Goal: Task Accomplishment & Management: Use online tool/utility

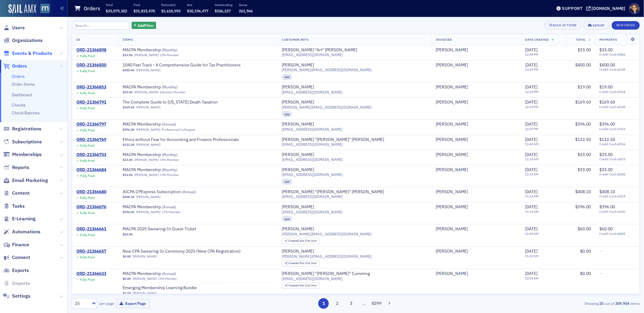
click at [21, 53] on span "Events & Products" at bounding box center [32, 53] width 40 height 7
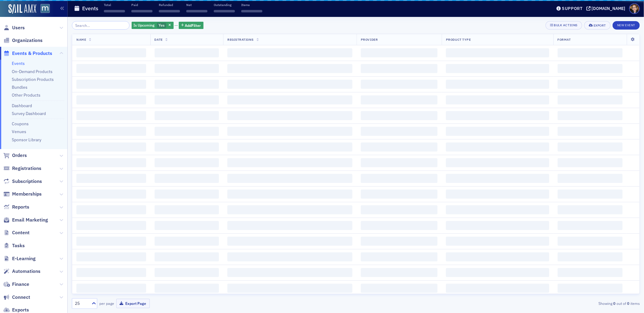
click at [94, 27] on input "search" at bounding box center [101, 25] width 58 height 8
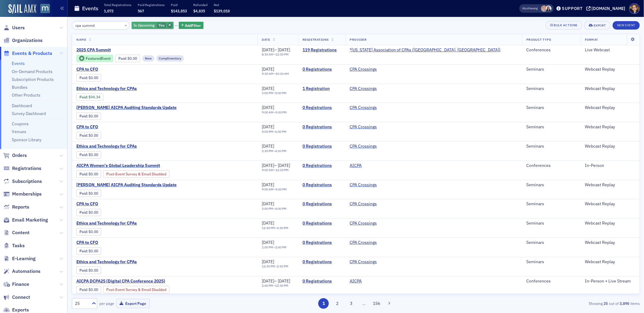
click at [168, 25] on icon "button" at bounding box center [169, 25] width 2 height 3
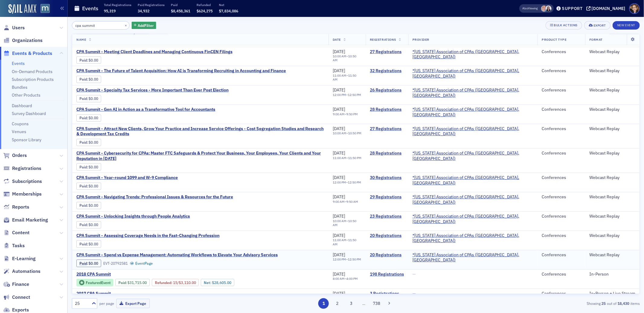
scroll to position [208, 0]
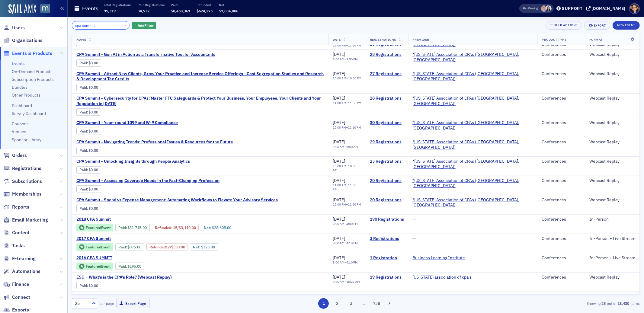
drag, startPoint x: 113, startPoint y: 28, endPoint x: 72, endPoint y: 27, distance: 40.4
click at [72, 27] on input "cpa summit" at bounding box center [101, 25] width 58 height 8
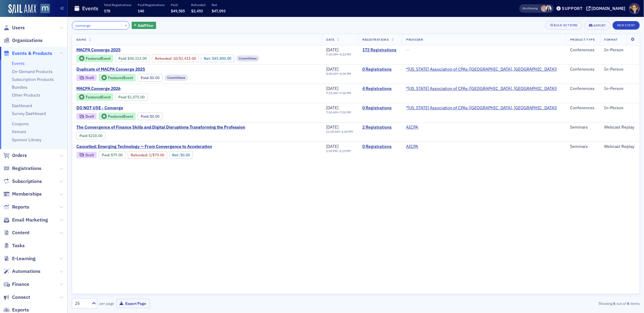
drag, startPoint x: 98, startPoint y: 27, endPoint x: 72, endPoint y: 27, distance: 26.3
click at [72, 27] on input "converge" at bounding box center [101, 25] width 58 height 8
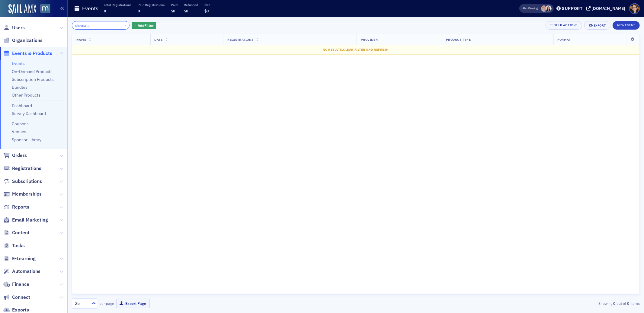
click at [82, 25] on input "eleveate" at bounding box center [101, 25] width 58 height 8
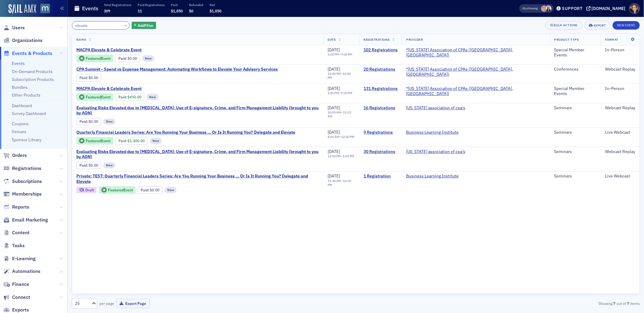
drag, startPoint x: 97, startPoint y: 26, endPoint x: 73, endPoint y: 27, distance: 23.9
click at [73, 27] on input "elevate" at bounding box center [101, 25] width 58 height 8
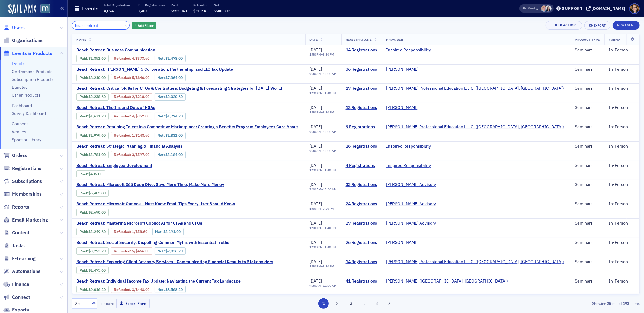
type input "beach retreat"
click at [17, 26] on span "Users" at bounding box center [18, 27] width 13 height 7
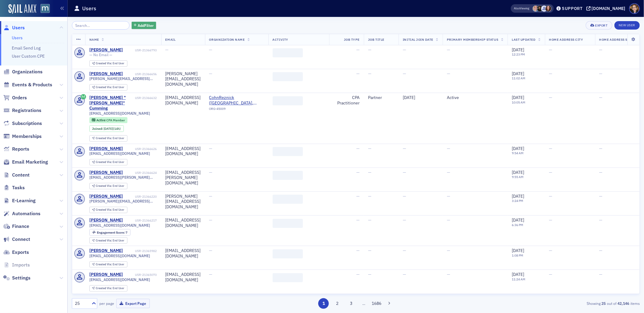
click at [138, 24] on span "Add Filter" at bounding box center [146, 25] width 16 height 5
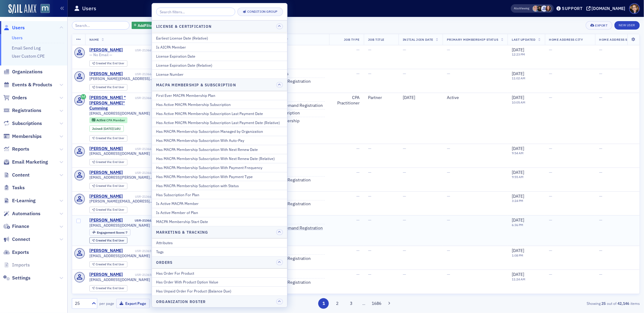
scroll to position [420, 0]
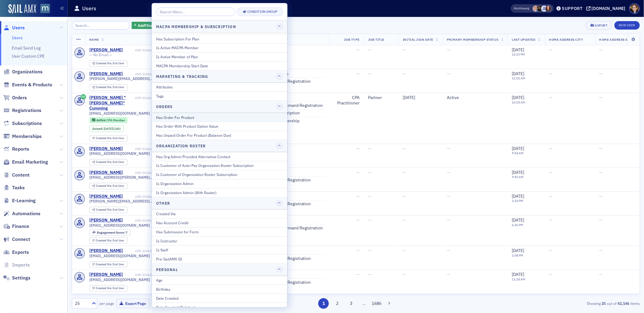
click at [177, 120] on div "Has Order For Product" at bounding box center [219, 117] width 127 height 5
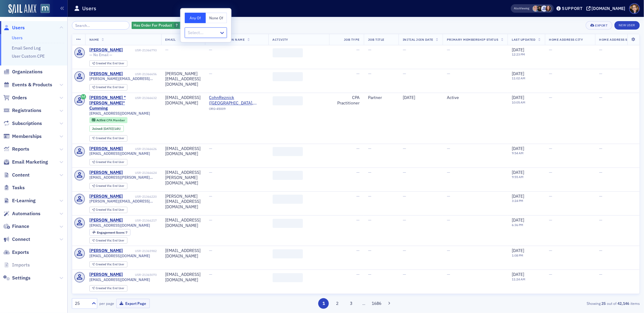
click at [199, 32] on div at bounding box center [202, 33] width 31 height 8
type input "beach"
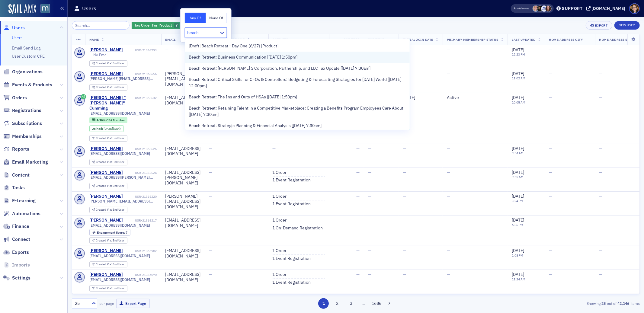
click at [211, 58] on span "Beach Retreat: Business Communication [[DATE] 1:50pm]" at bounding box center [243, 57] width 109 height 6
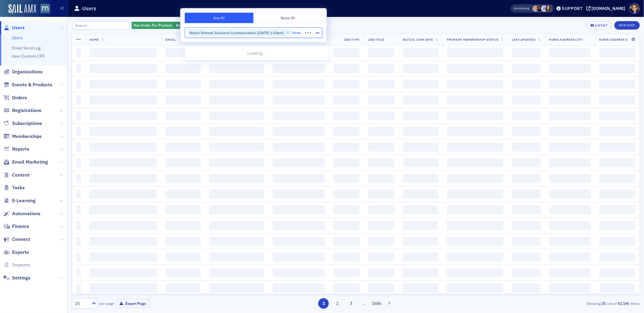
type input "beach"
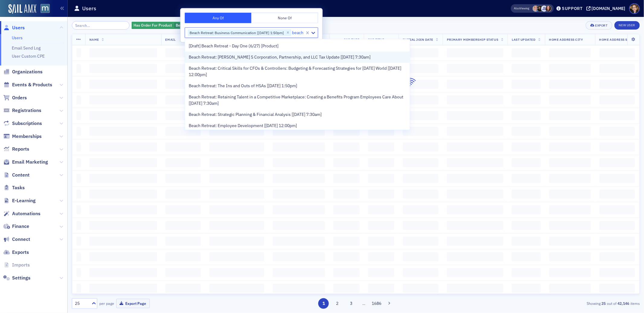
click at [274, 59] on span "Beach Retreat: [PERSON_NAME] S Corporation, Partnership, and LLC Tax Update [[D…" at bounding box center [280, 57] width 182 height 6
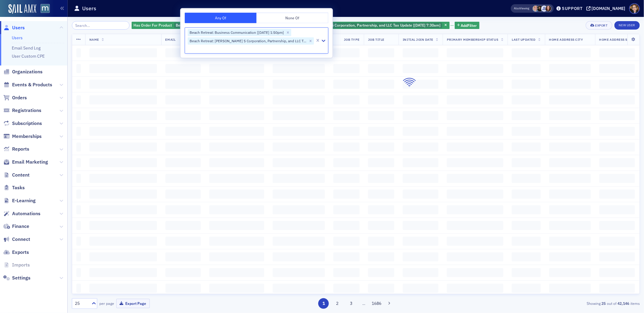
click at [269, 48] on div at bounding box center [250, 49] width 127 height 8
type input "beach"
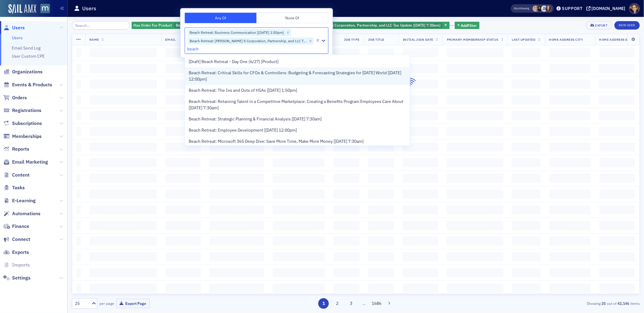
click at [254, 80] on span "Beach Retreat: Critical Skills for CFOs & Controllers: Budgeting & Forecasting …" at bounding box center [298, 76] width 218 height 13
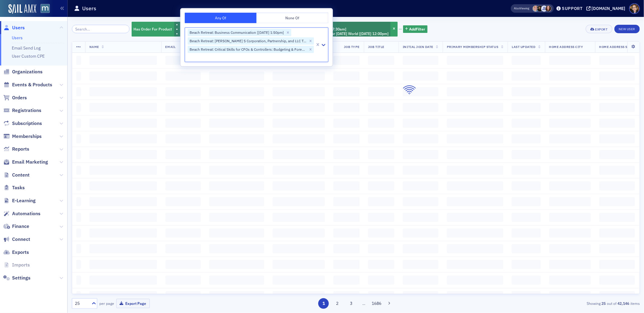
click at [237, 58] on div at bounding box center [250, 57] width 127 height 8
type input "beach"
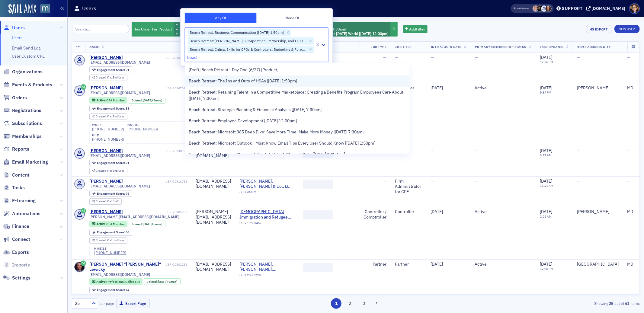
click at [234, 82] on span "Beach Retreat: The Ins and Outs of HSAs [[DATE] 1:50pm]" at bounding box center [243, 81] width 108 height 6
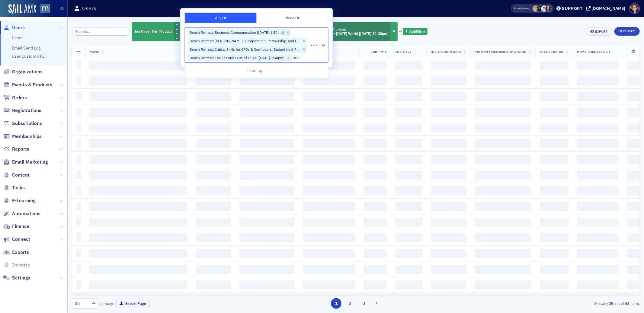
type input "beac"
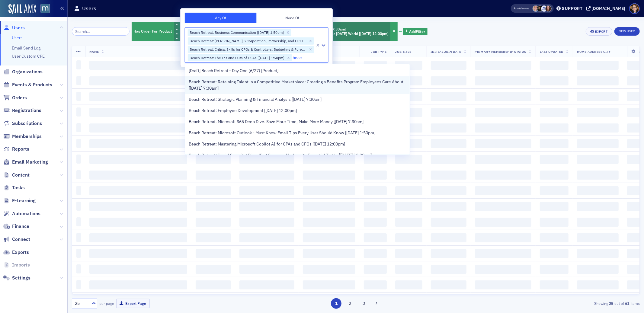
click at [228, 86] on span "Beach Retreat: Retaining Talent in a Competitive Marketplace: Creating a Benefi…" at bounding box center [298, 85] width 218 height 13
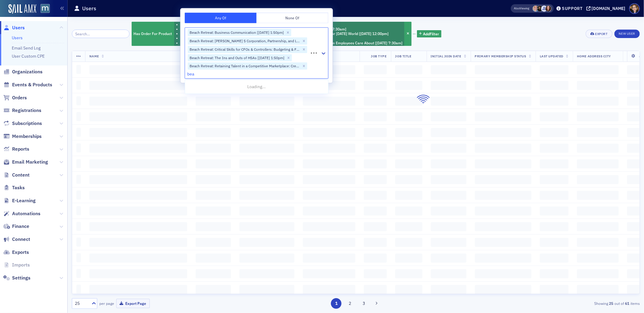
type input "beac"
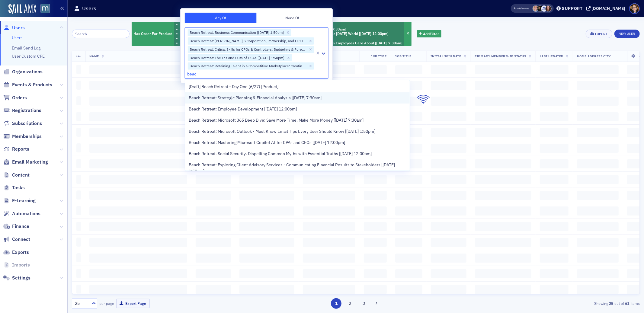
click at [221, 99] on span "Beach Retreat: Strategic Planning & Financial Analysis [[DATE] 7:30am]" at bounding box center [255, 98] width 133 height 6
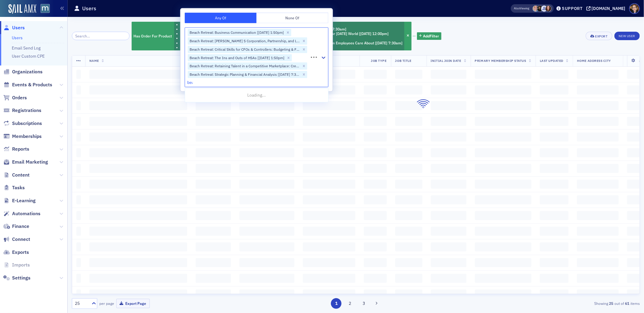
type input "beac"
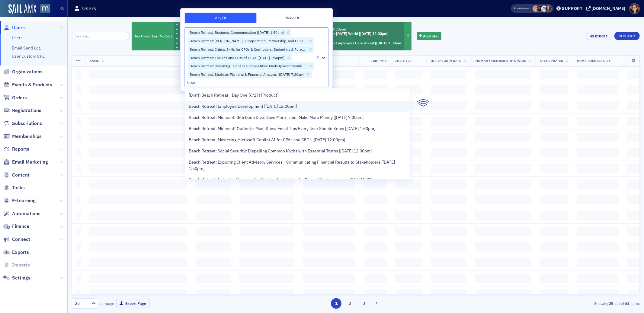
click at [218, 107] on span "Beach Retreat: Employee Development [[DATE] 12:00pm]" at bounding box center [243, 106] width 108 height 6
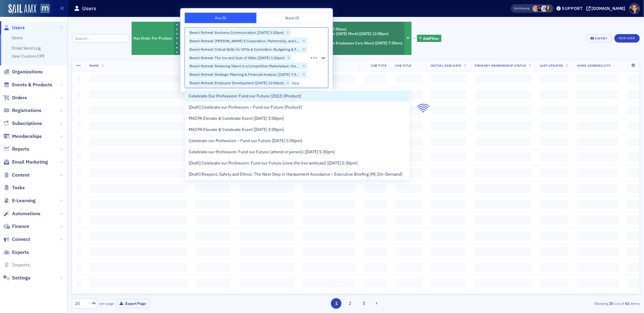
type input "beac"
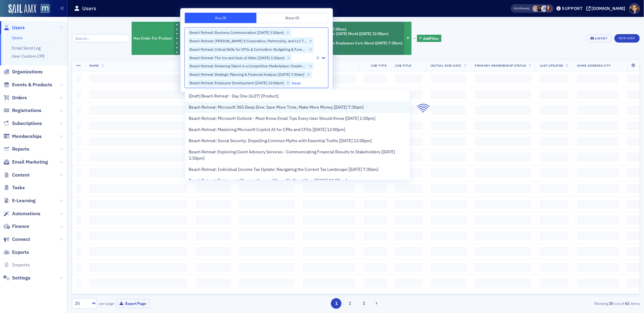
click at [225, 110] on div "Beach Retreat: Microsoft 365 Deep Dive: Save More Time, Make More Money [[DATE]…" at bounding box center [297, 107] width 225 height 11
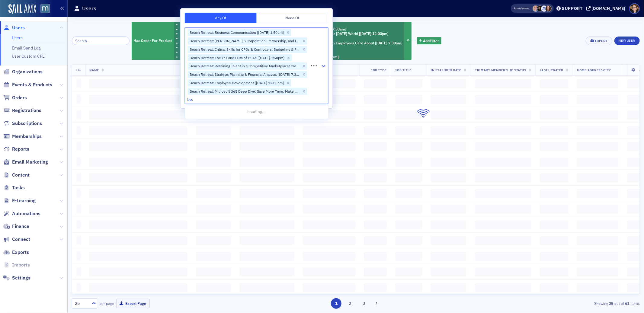
type input "beac"
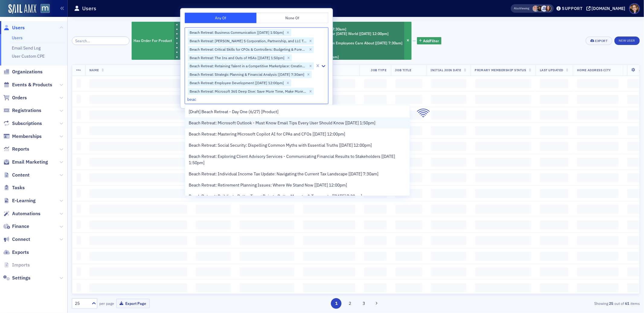
click at [216, 124] on span "Beach Retreat: Microsoft Outlook - Must Know Email Tips Every User Should Know …" at bounding box center [282, 123] width 187 height 6
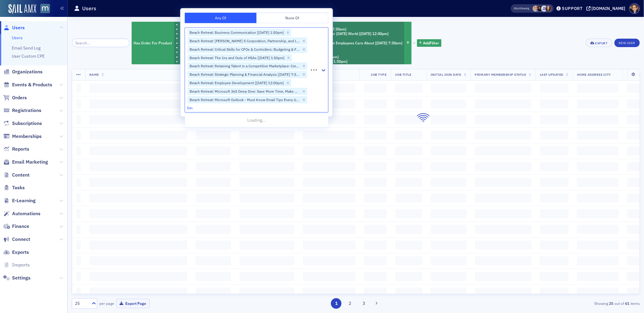
type input "beac"
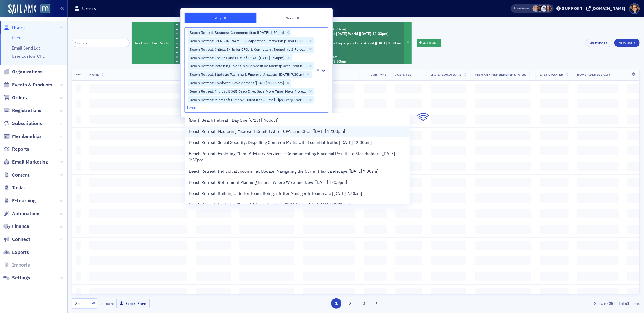
click at [225, 133] on span "Beach Retreat: Mastering Microsoft Copilot AI for CPAs and CFOs [[DATE] 12:00pm]" at bounding box center [267, 131] width 156 height 6
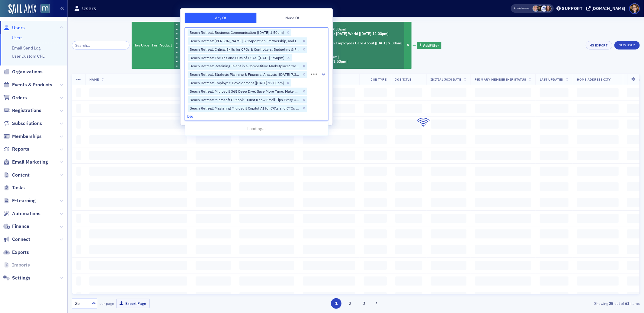
type input "beac"
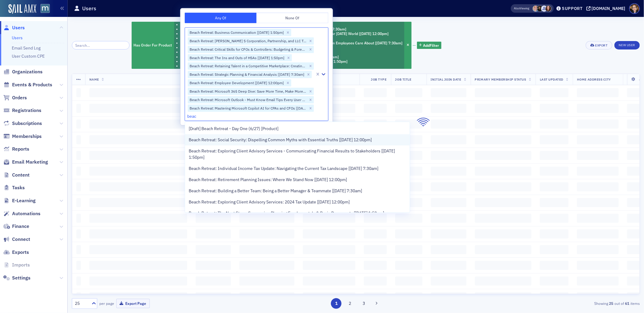
click at [219, 139] on span "Beach Retreat: Social Security: Dispelling Common Myths with Essential Truths […" at bounding box center [280, 140] width 183 height 6
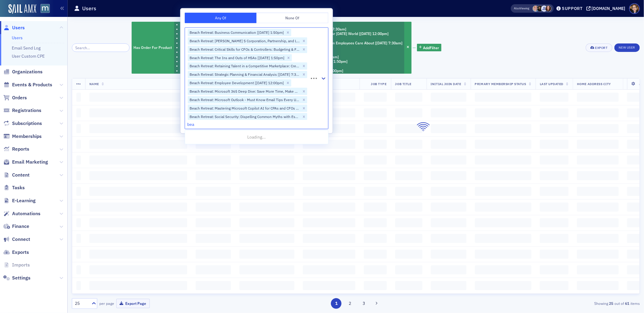
type input "beac"
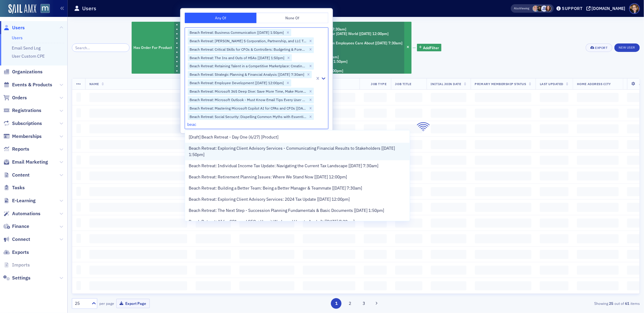
click at [234, 154] on span "Beach Retreat: Exploring Client Advisory Services - Communicating Financial Res…" at bounding box center [298, 151] width 218 height 13
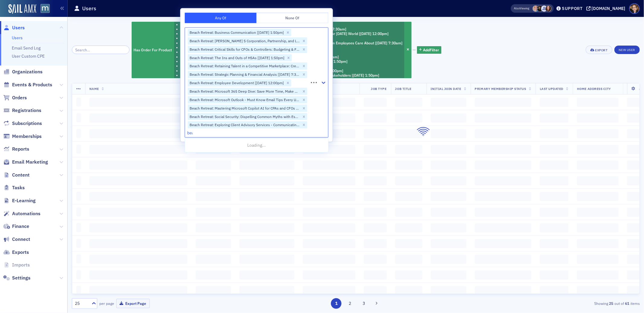
type input "beac"
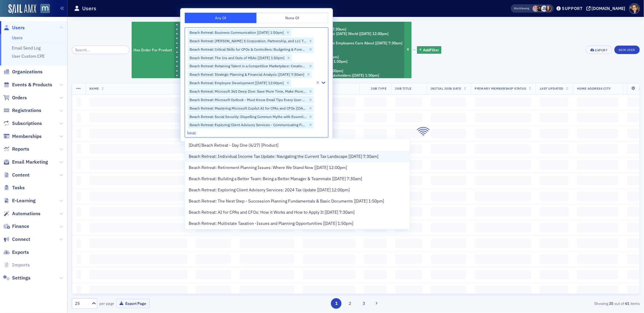
click at [233, 157] on span "Beach Retreat: Individual Income Tax Update: Navigating the Current Tax Landsca…" at bounding box center [284, 156] width 190 height 6
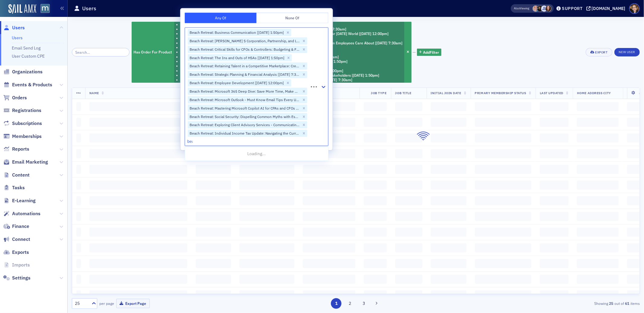
type input "beac"
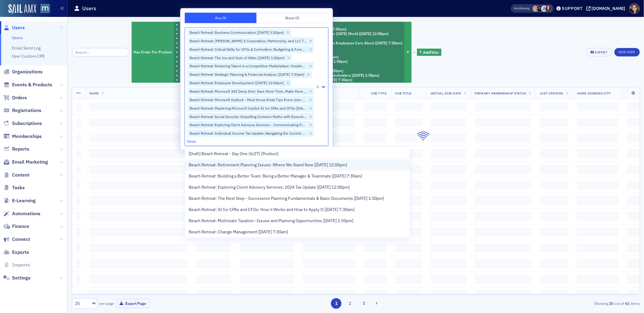
click at [228, 167] on span "Beach Retreat: Retirement Planning Issues: Where We Stand Now [[DATE] 12:00pm]" at bounding box center [268, 165] width 158 height 6
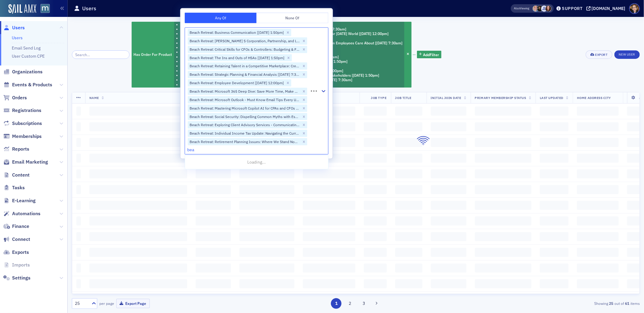
type input "beac"
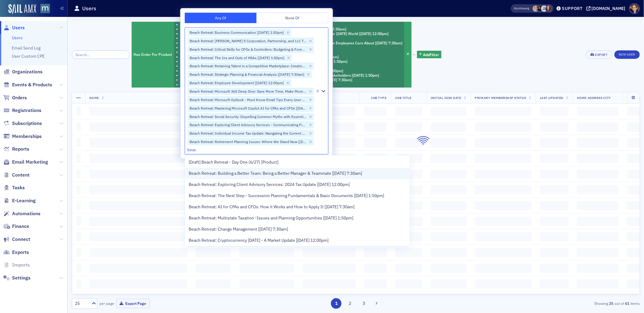
click at [227, 176] on span "Beach Retreat: Building a Better Team: Being a Better Manager & Teammate [[DATE…" at bounding box center [275, 173] width 173 height 6
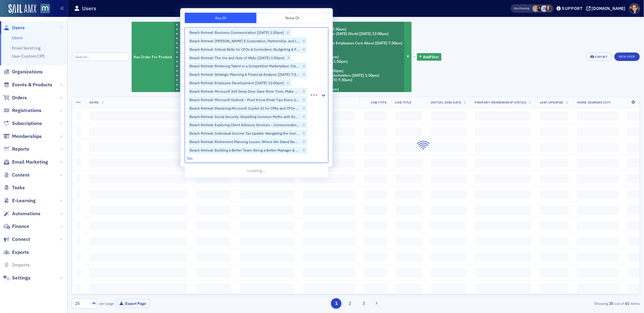
type input "beac"
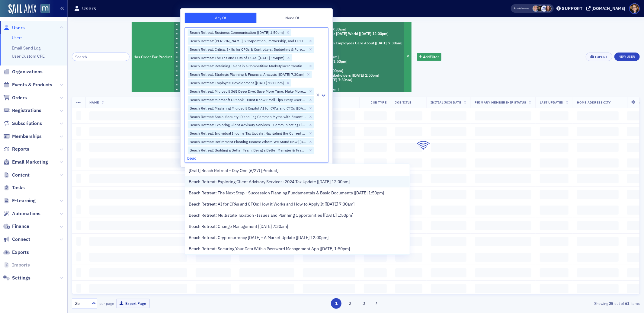
click at [227, 184] on span "Beach Retreat: Exploring Client Advisory Services: 2024 Tax Update [[DATE] 12:0…" at bounding box center [269, 182] width 161 height 6
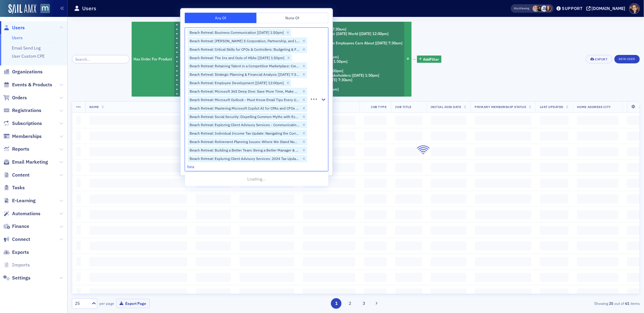
type input "beac"
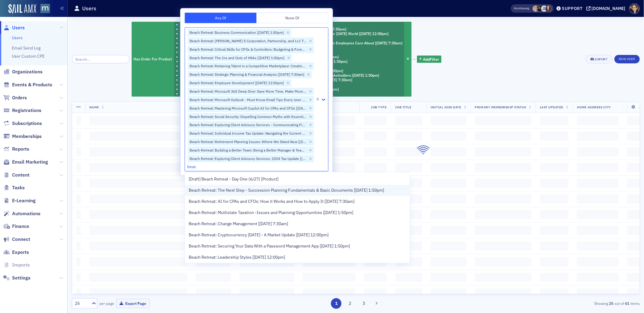
click at [228, 190] on span "Beach Retreat: The Next Step - Succession Planning Fundamentals & Basic Documen…" at bounding box center [286, 190] width 195 height 6
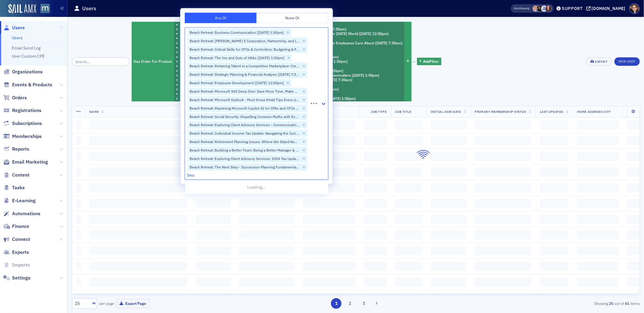
type input "beac"
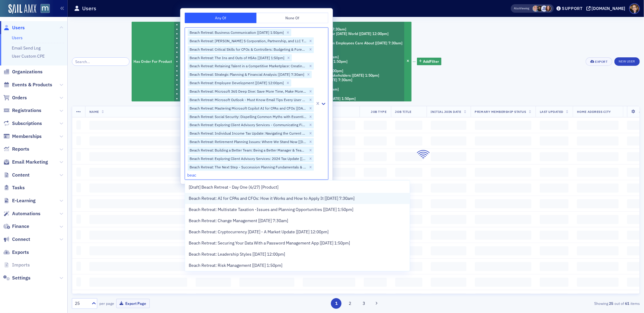
click at [224, 199] on span "Beach Retreat: AI for CPAs and CFOs: How it Works and How to Apply It [[DATE] 7…" at bounding box center [272, 198] width 166 height 6
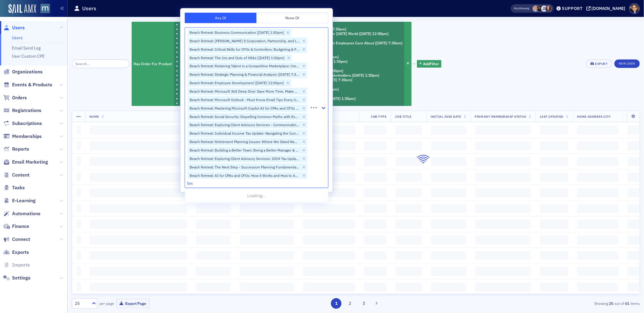
type input "beac"
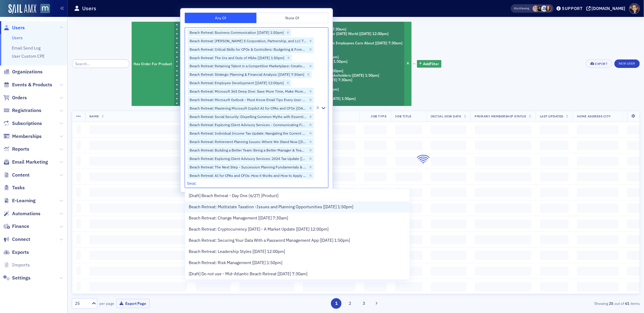
click at [242, 206] on span "Beach Retreat: Multistate Taxation -Issues and Planning Opportunities [[DATE] 1…" at bounding box center [271, 207] width 164 height 6
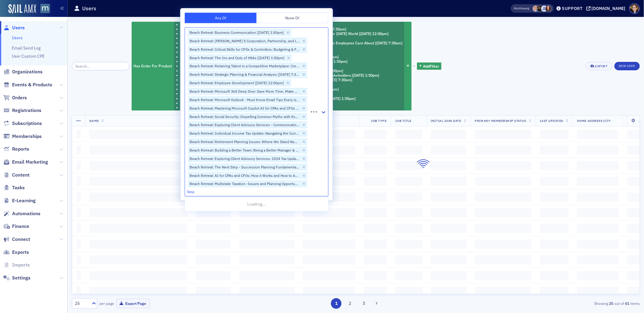
type input "beac"
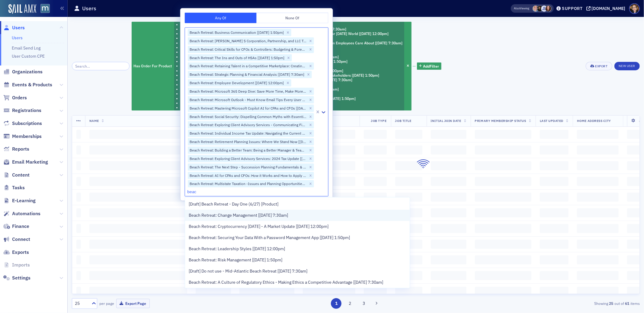
click at [205, 218] on span "Beach Retreat: Change Management [[DATE] 7:30am]" at bounding box center [238, 215] width 99 height 6
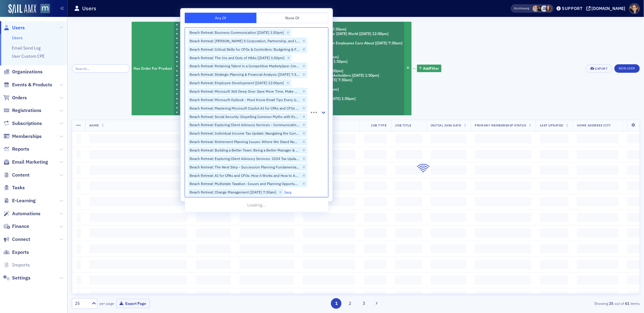
type input "beac"
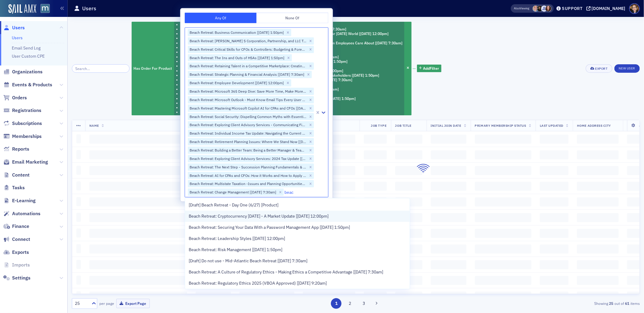
click at [208, 219] on div "Beach Retreat: Cryptocurrency [DATE] - A Market Update [[DATE] 12:00pm]" at bounding box center [297, 216] width 225 height 11
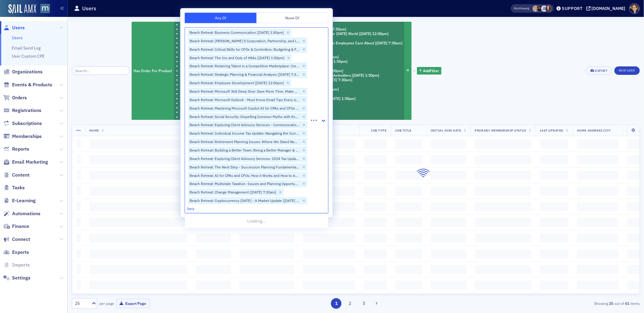
type input "beac"
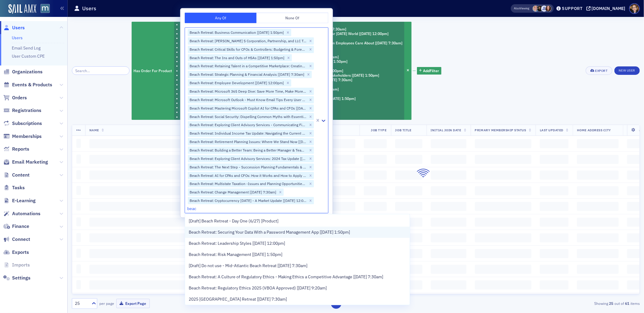
click at [225, 233] on span "Beach Retreat: Securing Your Data With a Password Management App [[DATE] 1:50pm]" at bounding box center [269, 232] width 161 height 6
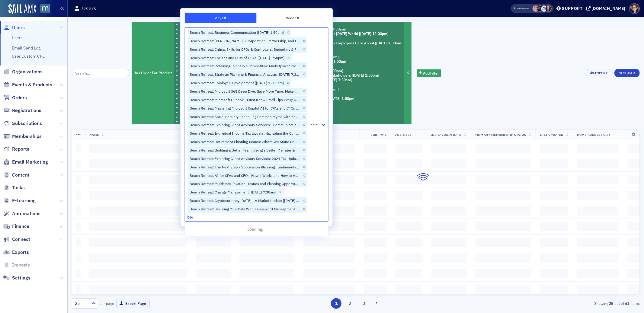
type input "beac"
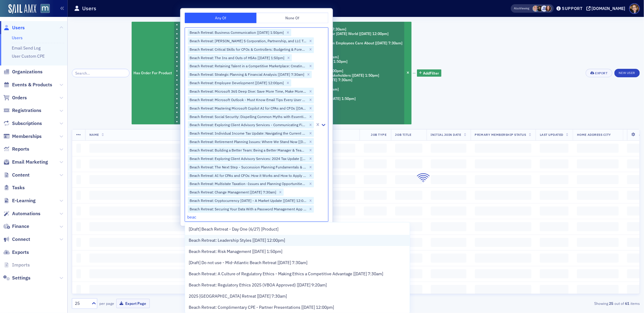
click at [225, 243] on span "Beach Retreat: Leadership Styles [[DATE] 12:00pm]" at bounding box center [237, 240] width 96 height 6
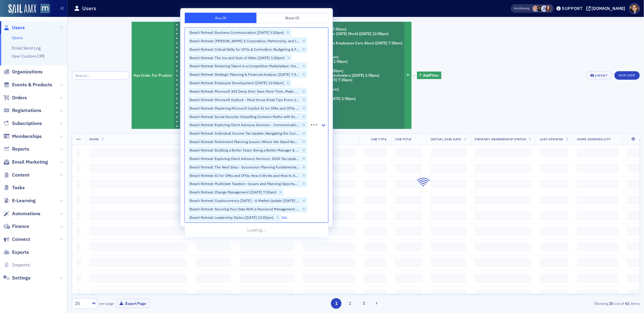
type input "beac"
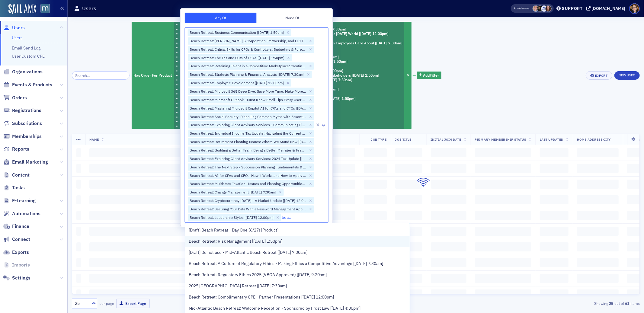
click at [224, 244] on span "Beach Retreat: Risk Management [[DATE] 1:50pm]" at bounding box center [236, 241] width 94 height 6
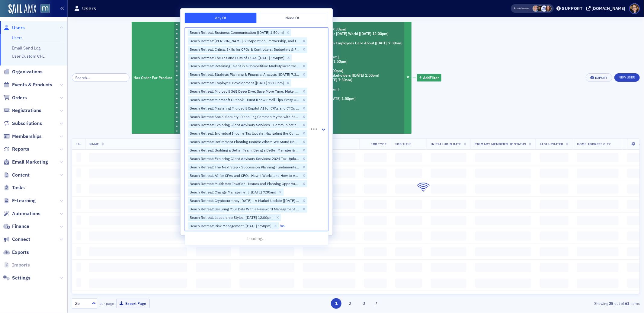
type input "beac"
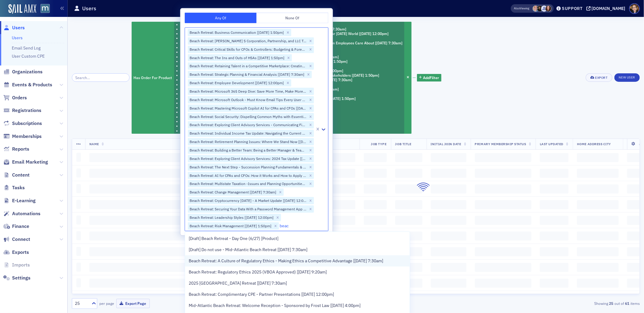
click at [251, 261] on span "Beach Retreat: A Culture of Regulatory Ethics - Making Ethics a Competitive Adv…" at bounding box center [286, 261] width 194 height 6
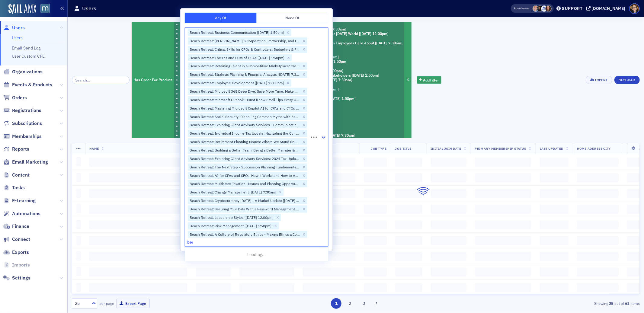
type input "beac"
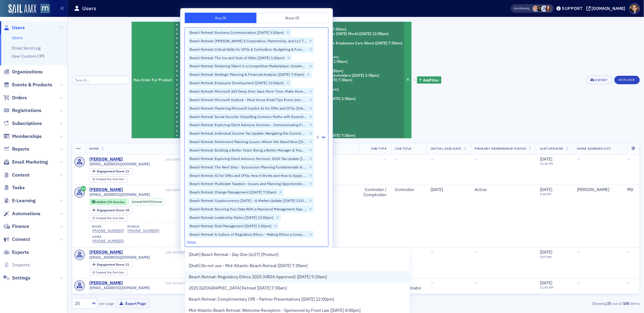
scroll to position [1, 0]
click at [238, 276] on span "Beach Retreat: Regulatory Ethics 2025 (VBOA Approved) [[DATE] 9:20am]" at bounding box center [258, 276] width 138 height 6
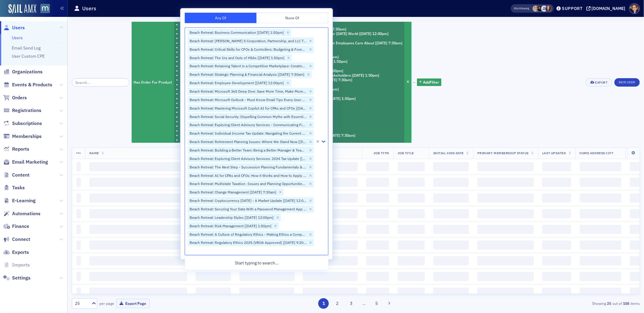
scroll to position [0, 0]
type input "beac"
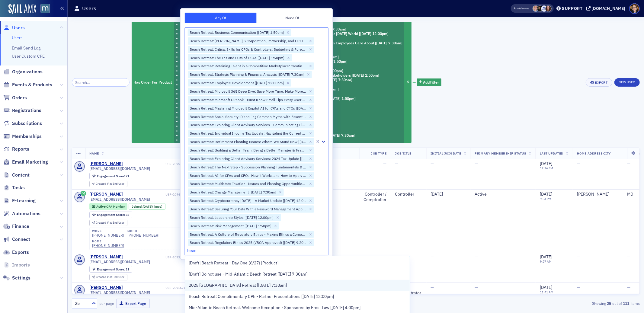
click at [280, 286] on span "2025 [GEOGRAPHIC_DATA] Retreat [[DATE] 7:30am]" at bounding box center [238, 285] width 98 height 6
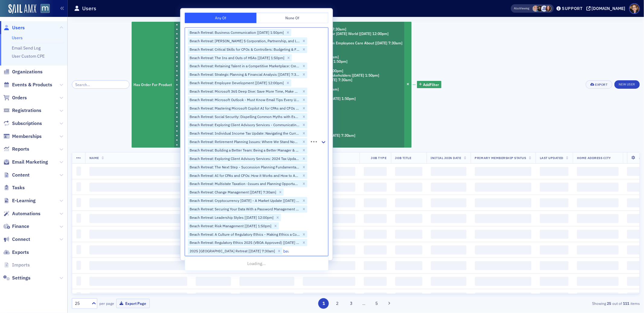
type input "beac"
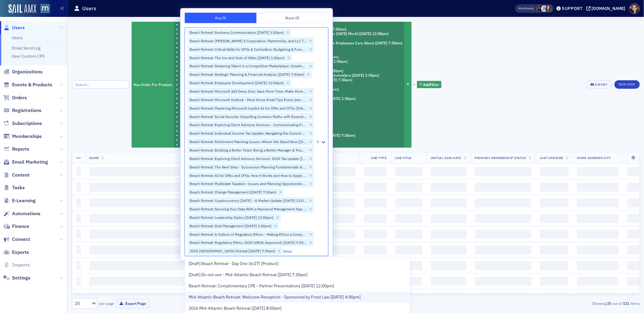
click at [308, 300] on span "Mid-Atlantic Beach Retreat: Welcome Reception - Sponsored by Frost Law [[DATE] …" at bounding box center [275, 297] width 172 height 6
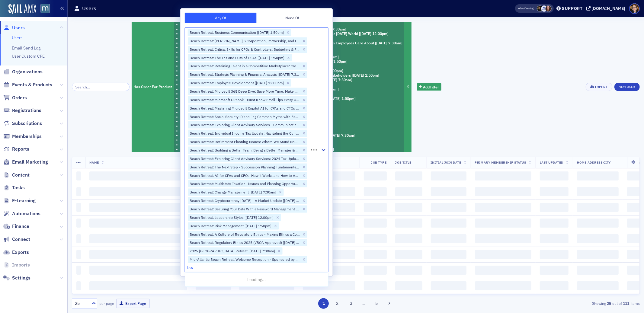
type input "beac"
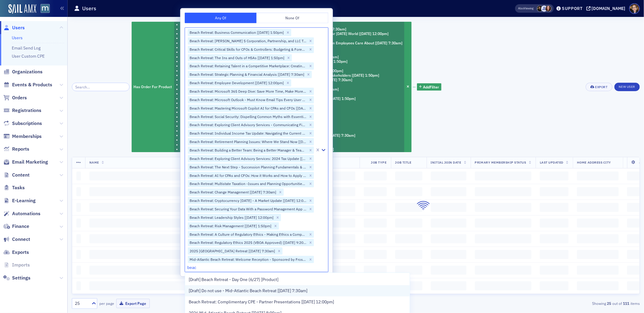
scroll to position [2, 0]
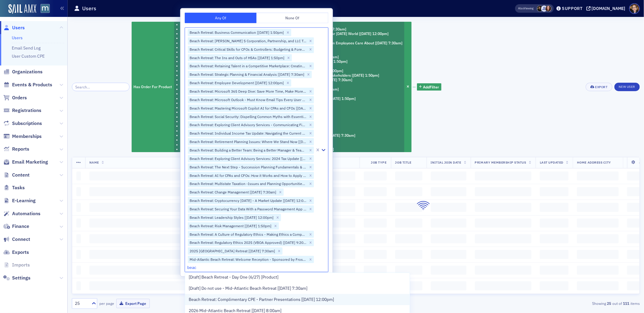
click at [334, 300] on span "Beach Retreat: Complimentary CPE - Partner Presentations [[DATE] 12:00pm]" at bounding box center [261, 299] width 145 height 6
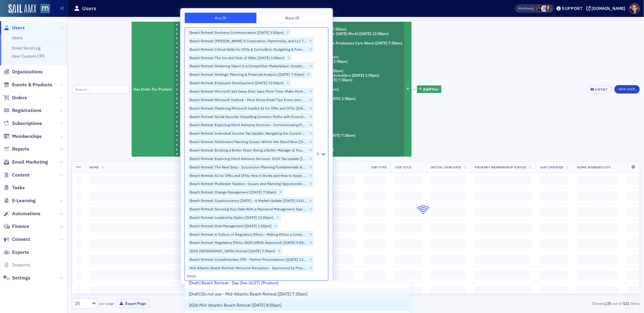
scroll to position [12, 0]
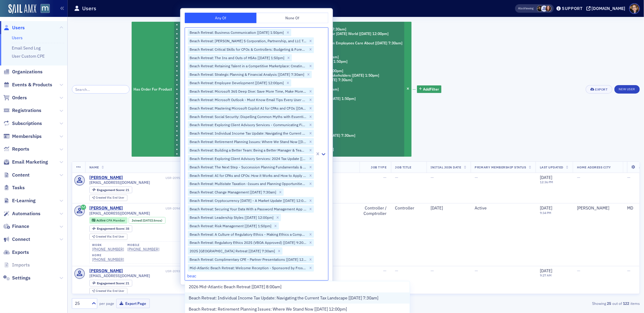
scroll to position [27, 0]
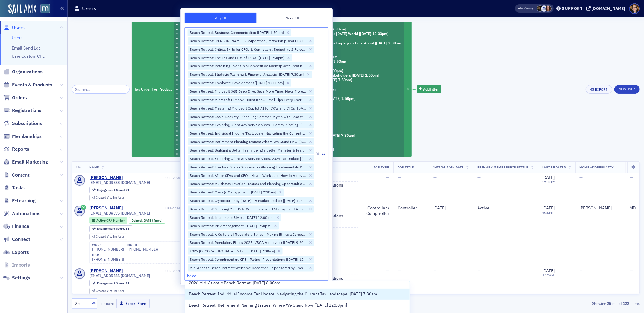
type input "beac"
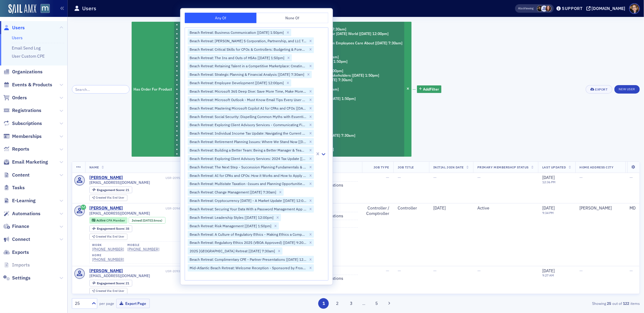
click at [125, 6] on div "Users" at bounding box center [285, 8] width 422 height 11
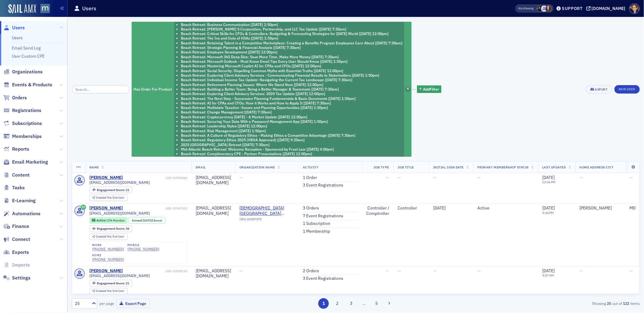
click at [408, 88] on icon "button" at bounding box center [408, 89] width 2 height 3
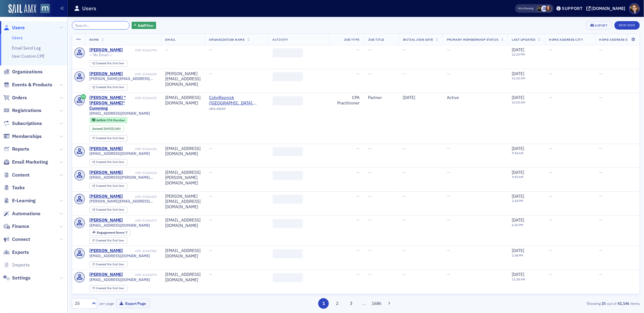
click at [105, 26] on input "search" at bounding box center [101, 25] width 58 height 8
click at [146, 26] on span "Add Filter" at bounding box center [146, 25] width 16 height 5
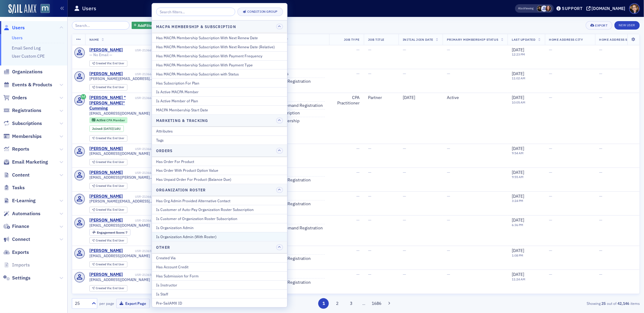
scroll to position [426, 0]
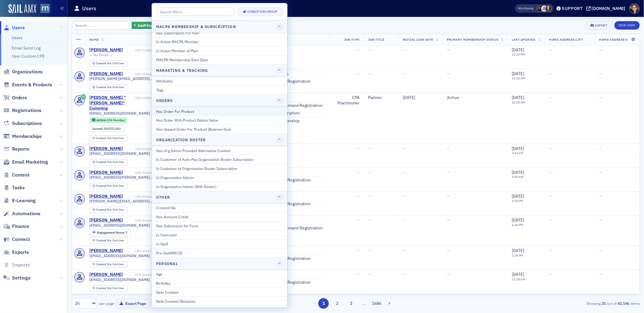
click at [185, 114] on div "Has Order For Product" at bounding box center [219, 111] width 127 height 5
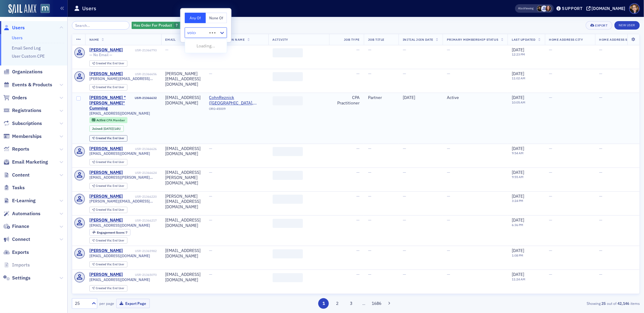
type input "voices"
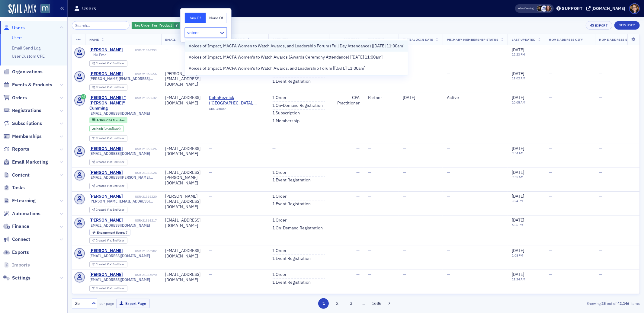
click at [296, 49] on span "Voices of Impact, MACPA Women to Watch Awards, and Leadership Forum (Full Day A…" at bounding box center [296, 46] width 215 height 6
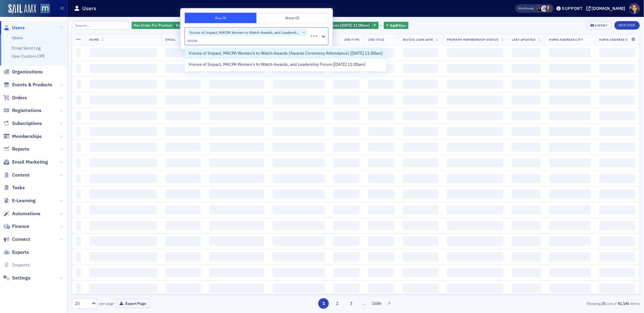
type input "voices"
click at [295, 55] on span "Voices of Impact, MACPA Women's to Watch Awards (Awards Ceremony Attendance) [[…" at bounding box center [286, 53] width 194 height 6
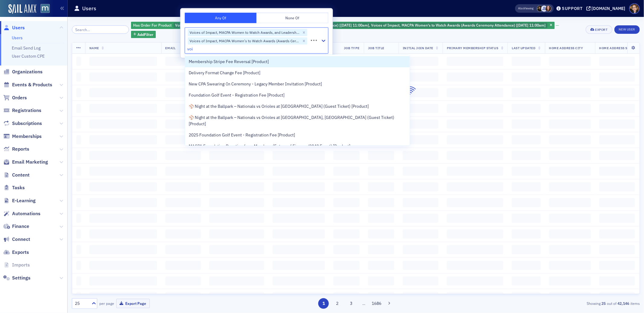
type input "voic"
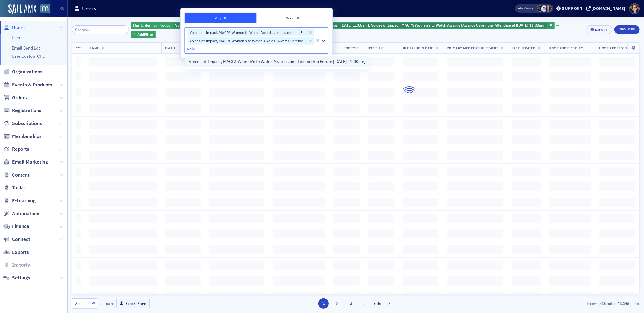
click at [217, 61] on span "Voices of Impact, MACPA Women's to Watch Awards, and Leadership Forum [[DATE] 1…" at bounding box center [277, 62] width 177 height 6
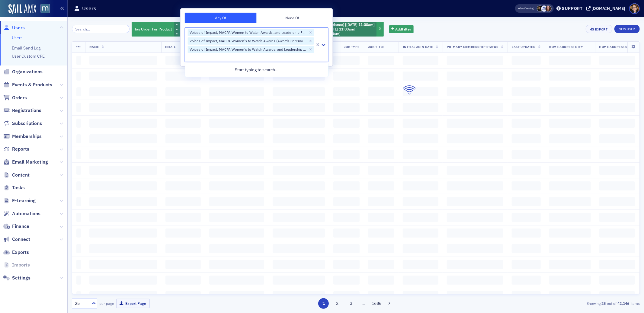
click at [503, 34] on div "Has Order For Product Voices of Impact, MACPA Women to Watch Awards, and Leader…" at bounding box center [356, 29] width 568 height 16
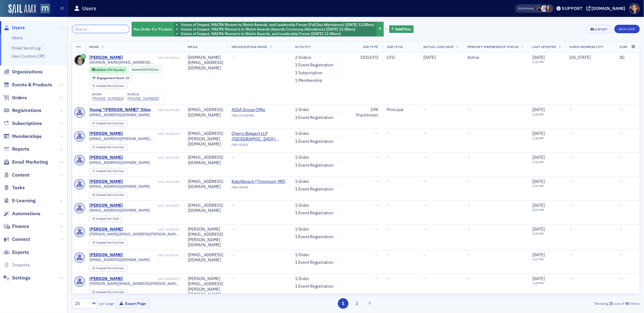
click at [85, 30] on input "search" at bounding box center [101, 29] width 58 height 8
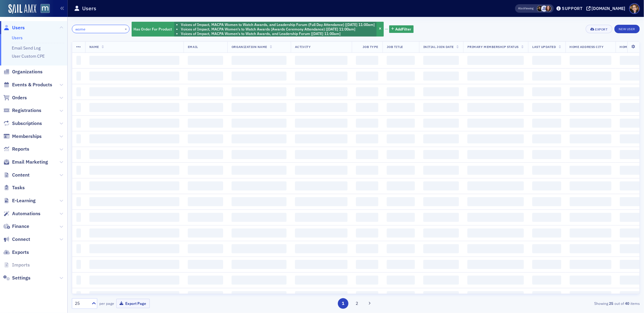
type input "women"
click at [78, 29] on input "women" at bounding box center [101, 29] width 58 height 8
click at [361, 32] on li "Voices of Impact, MACPA Women's to Watch Awards, and Leadership Forum [[DATE] 1…" at bounding box center [278, 33] width 194 height 5
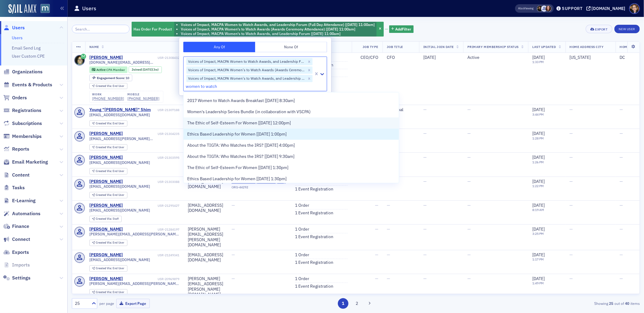
scroll to position [98, 0]
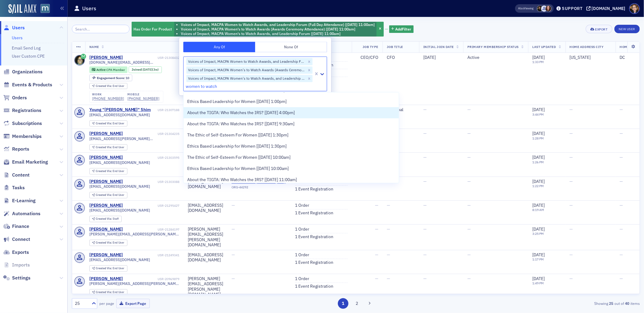
type input "women to watch"
click at [478, 25] on div "Has Order For Product Voices of Impact, MACPA Women to Watch Awards, and Leader…" at bounding box center [356, 29] width 568 height 16
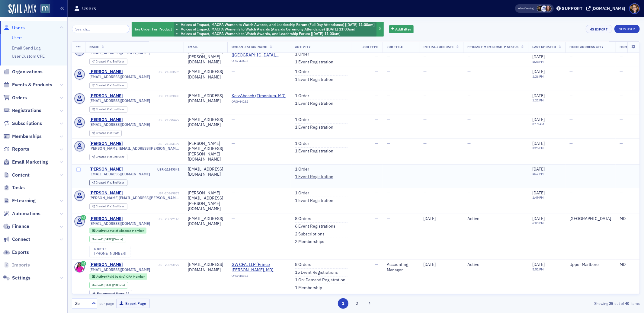
scroll to position [0, 0]
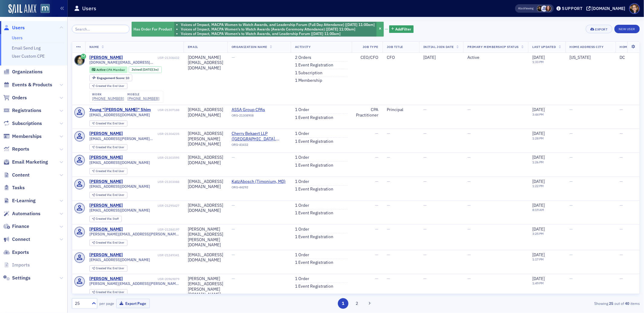
click at [367, 31] on li "Voices of Impact, MACPA Women's to Watch Awards, and Leadership Forum [[DATE] 1…" at bounding box center [278, 33] width 194 height 5
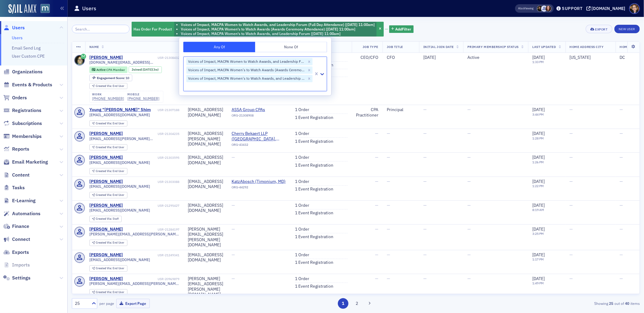
click at [463, 32] on div "Has Order For Product Voices of Impact, MACPA Women to Watch Awards, and Leader…" at bounding box center [356, 29] width 568 height 16
